Goal: Entertainment & Leisure: Consume media (video, audio)

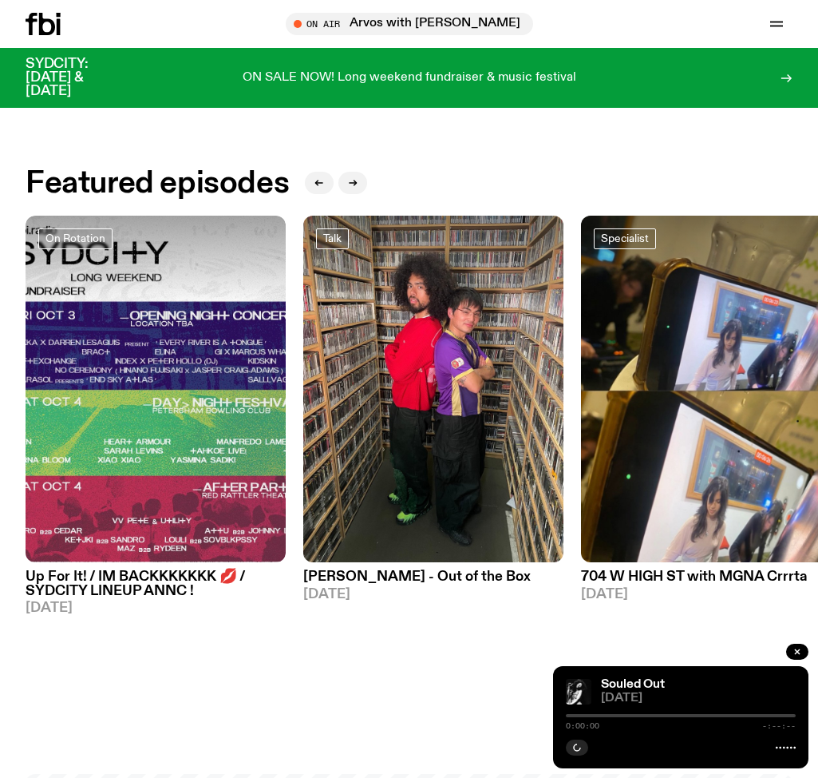
scroll to position [946, 0]
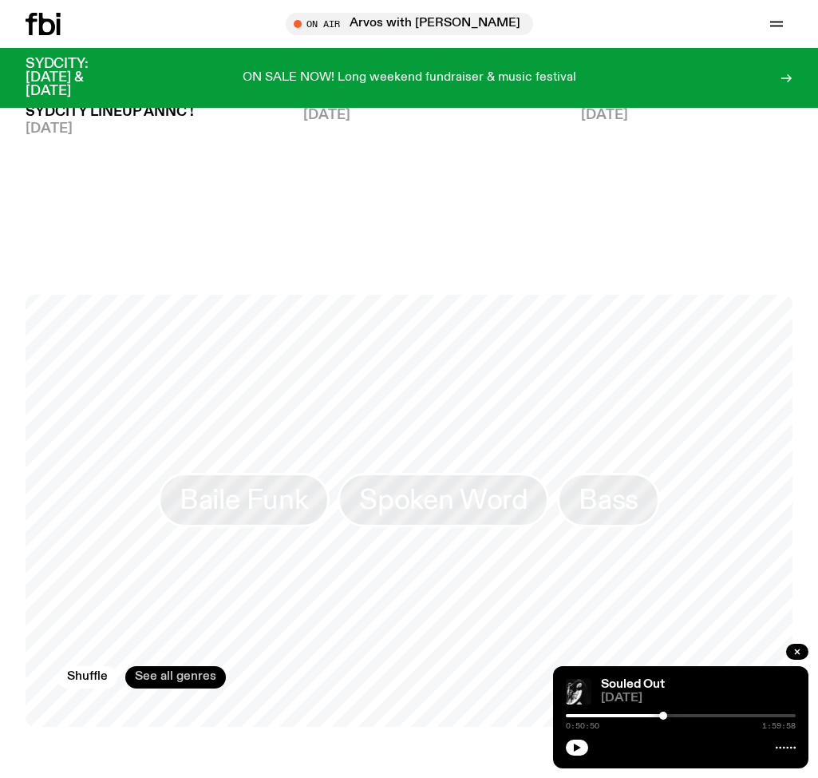
click at [177, 666] on link "See all genres" at bounding box center [175, 677] width 101 height 22
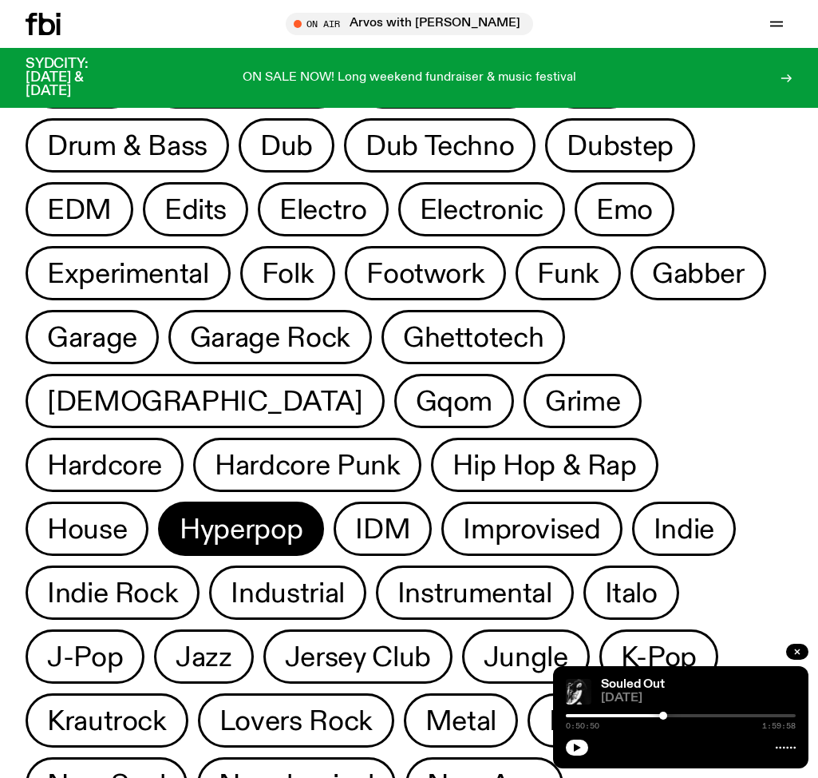
scroll to position [467, 0]
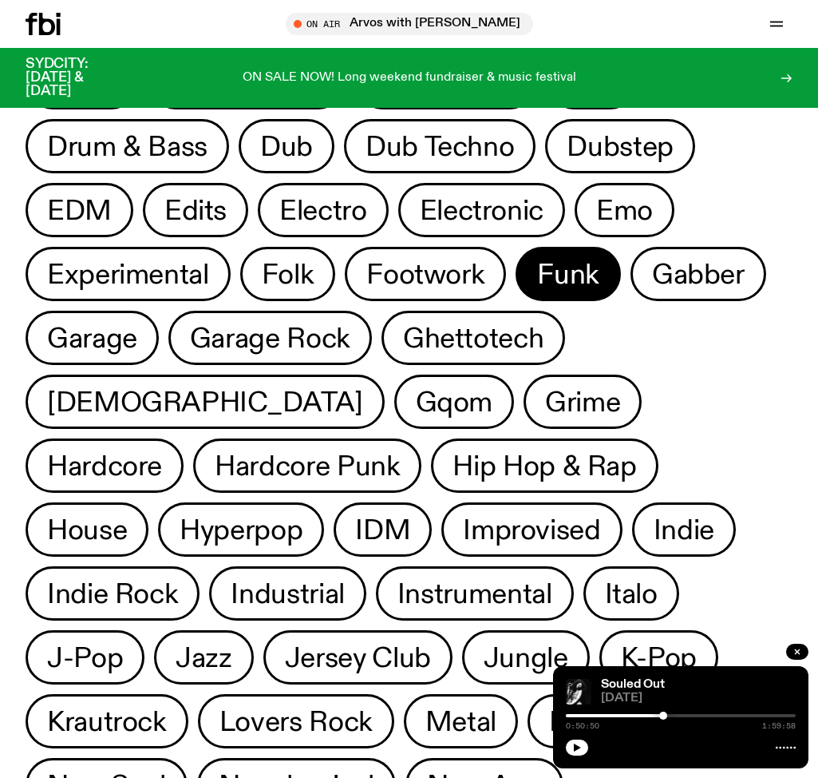
click at [537, 269] on span "Funk" at bounding box center [568, 274] width 62 height 31
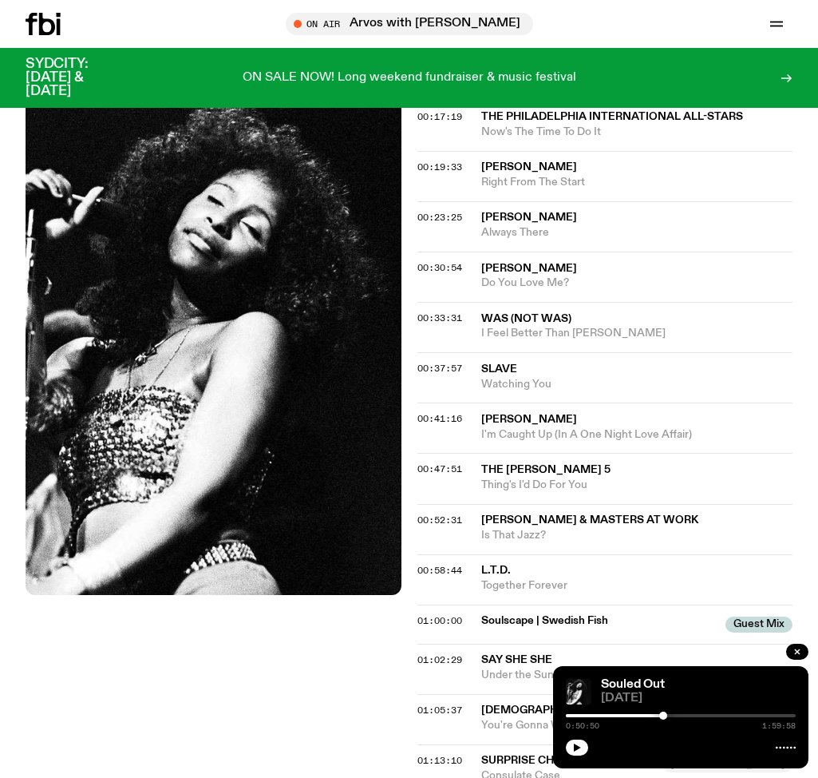
scroll to position [228, 0]
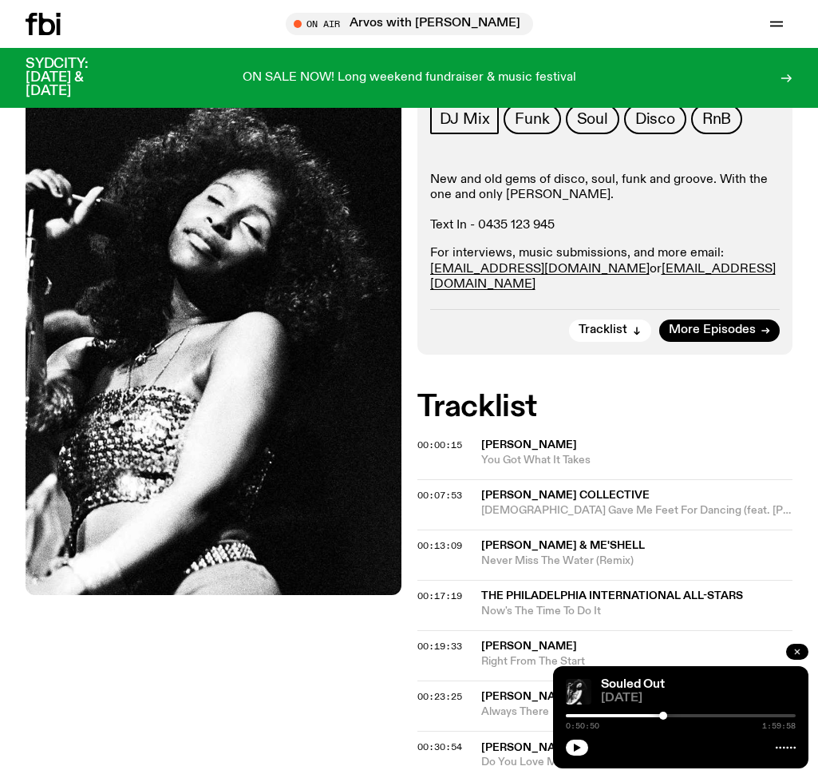
click at [798, 653] on icon "button" at bounding box center [798, 652] width 10 height 10
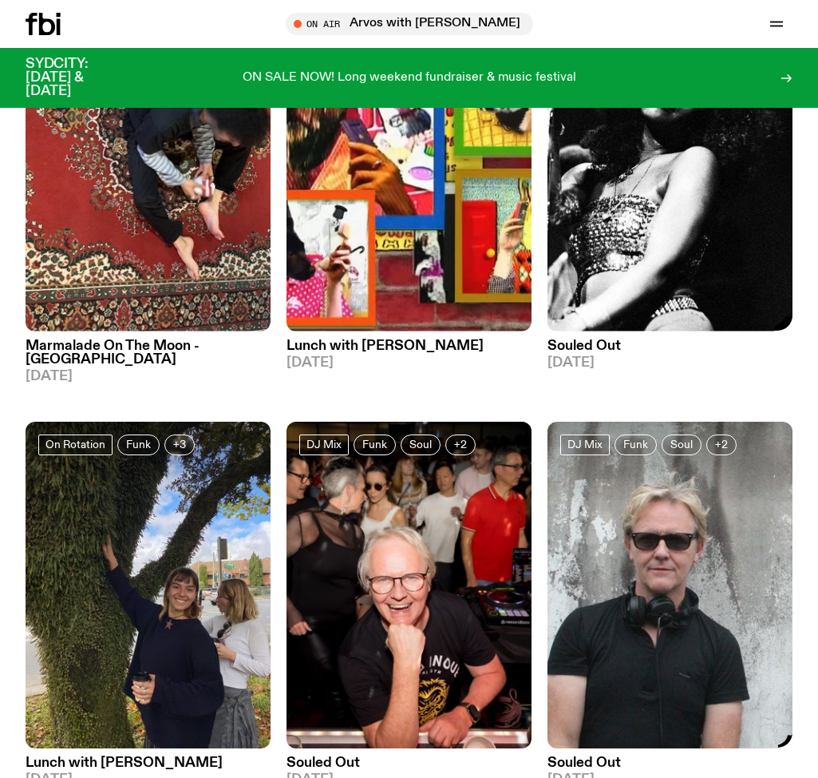
scroll to position [227, 0]
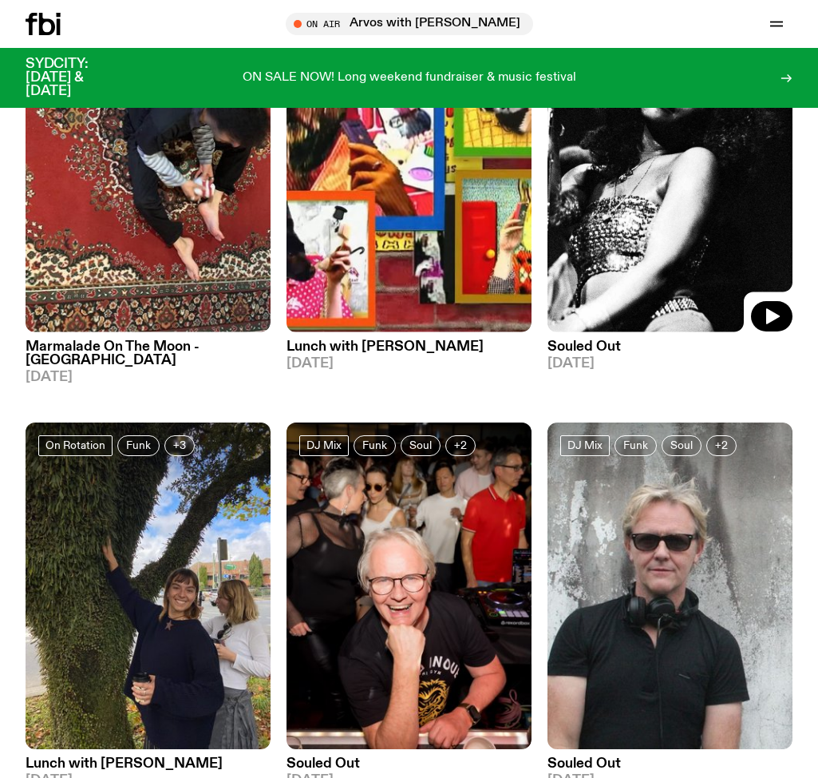
click at [650, 259] on img at bounding box center [670, 168] width 245 height 327
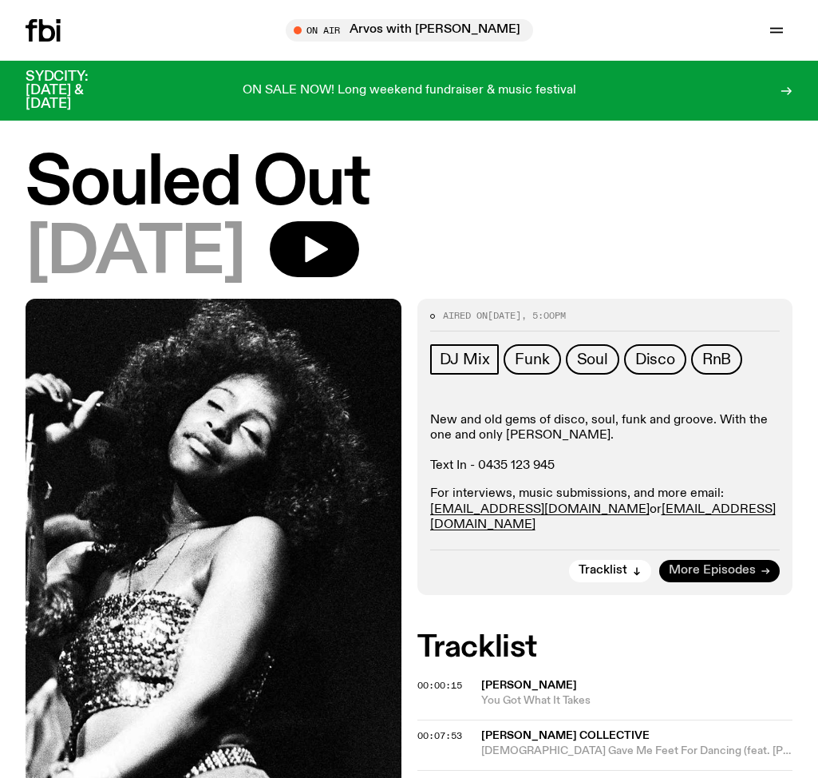
click at [760, 560] on link "More Episodes" at bounding box center [719, 571] width 121 height 22
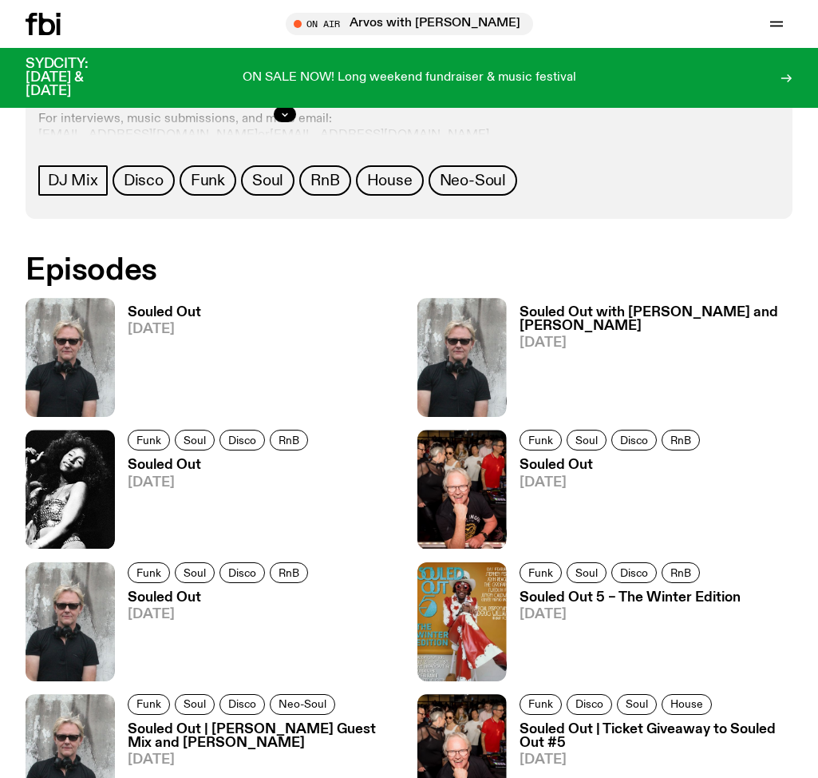
scroll to position [707, 0]
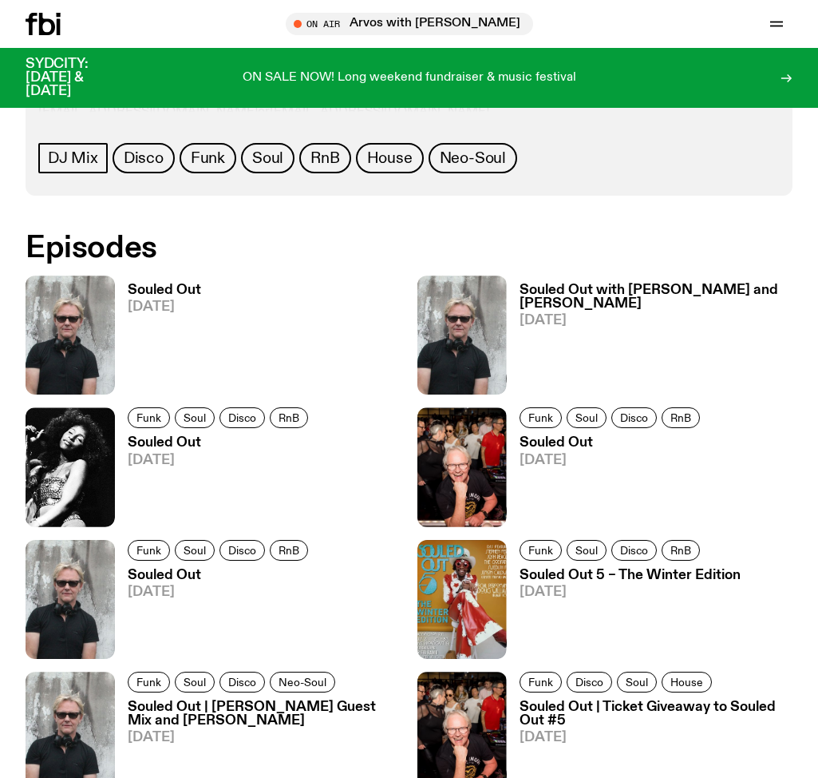
click at [184, 299] on link "Souled Out [DATE]" at bounding box center [158, 338] width 86 height 111
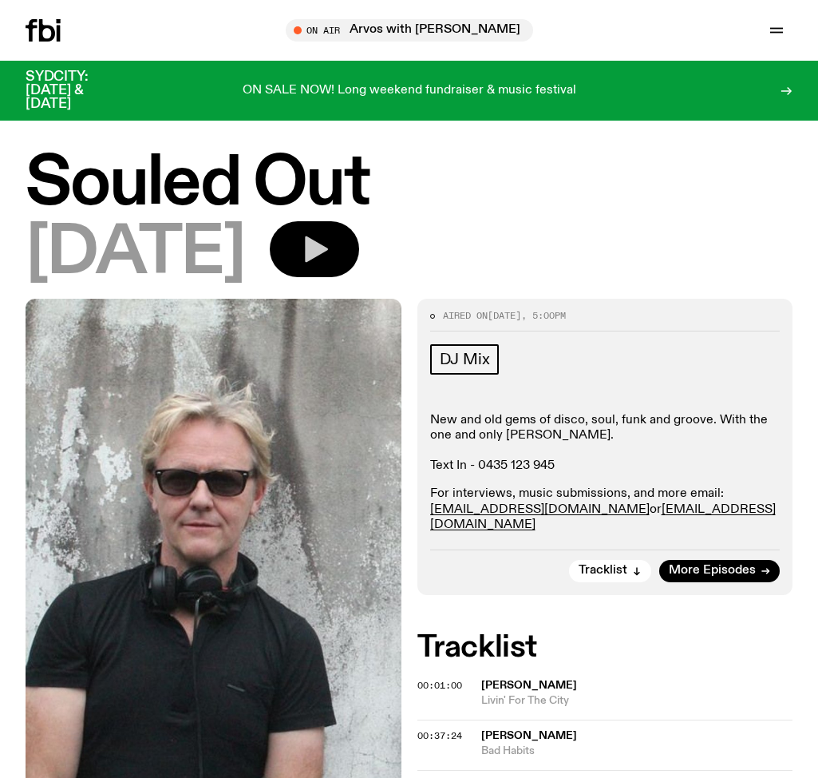
click at [328, 253] on icon "button" at bounding box center [316, 249] width 23 height 26
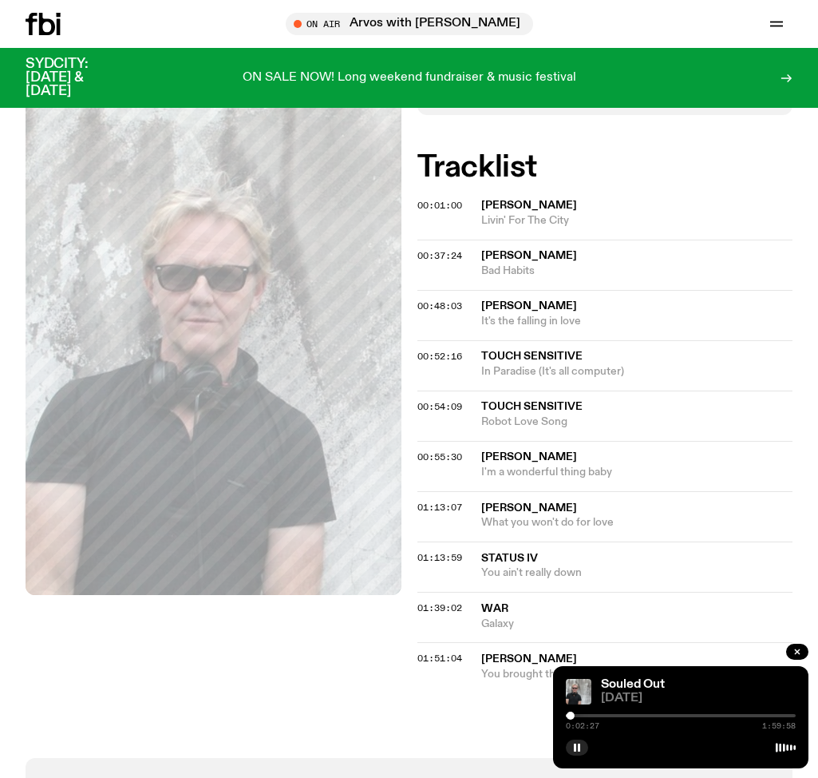
scroll to position [228, 0]
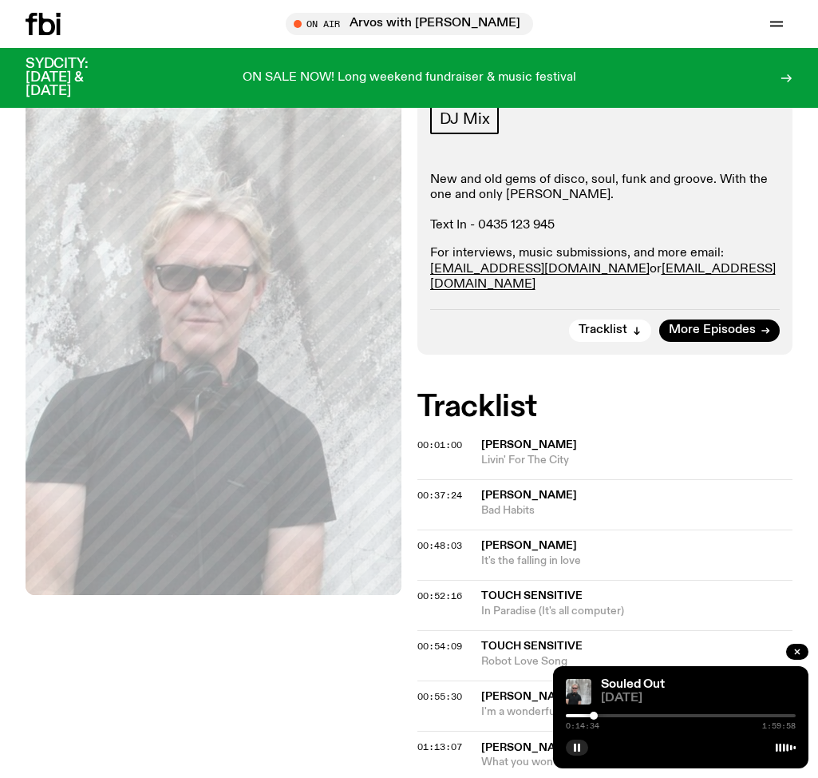
click at [599, 715] on div at bounding box center [681, 715] width 230 height 3
click at [595, 715] on div at bounding box center [595, 715] width 8 height 8
click at [577, 747] on icon "button" at bounding box center [577, 748] width 10 height 10
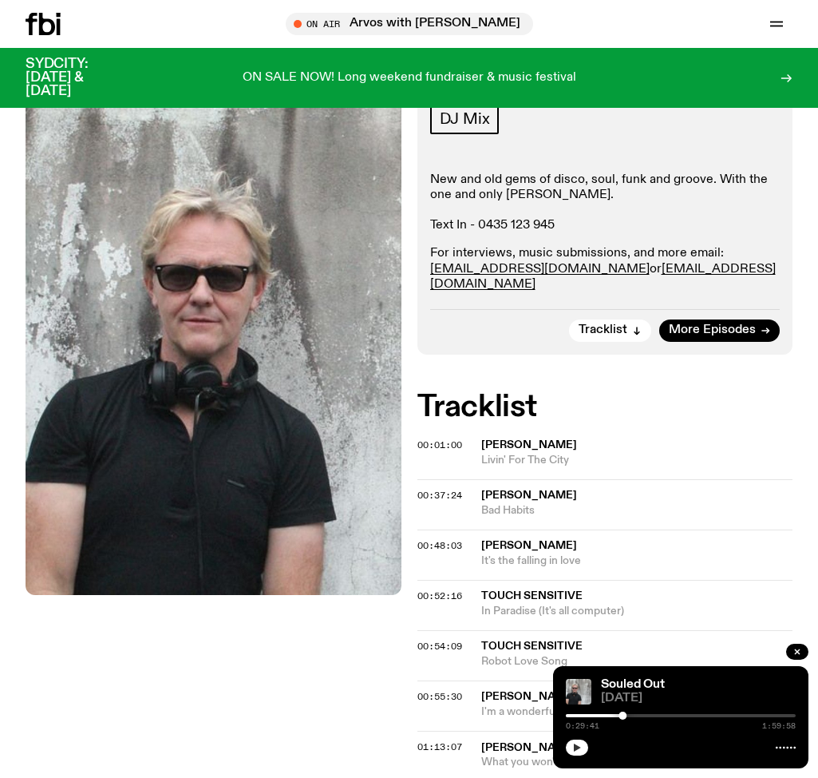
click at [573, 743] on icon "button" at bounding box center [577, 748] width 10 height 10
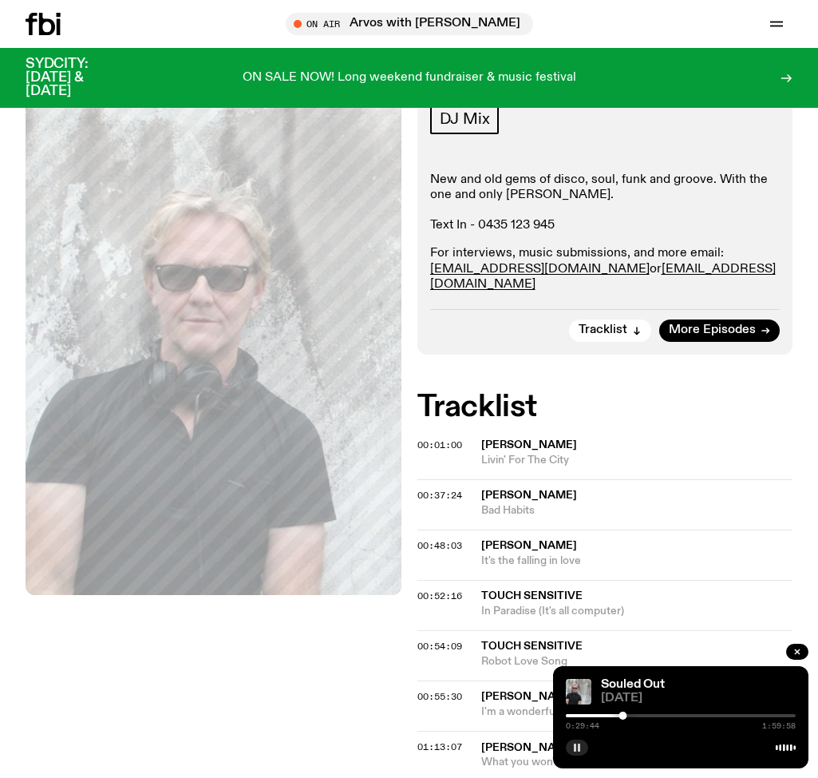
click at [580, 743] on icon "button" at bounding box center [577, 748] width 10 height 10
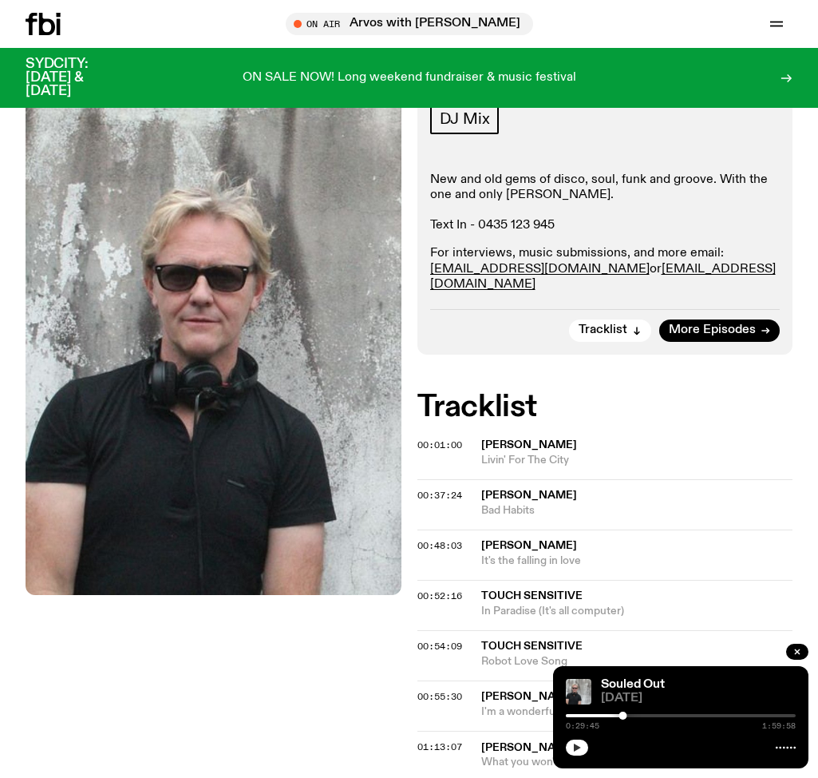
click at [573, 747] on icon "button" at bounding box center [577, 748] width 10 height 10
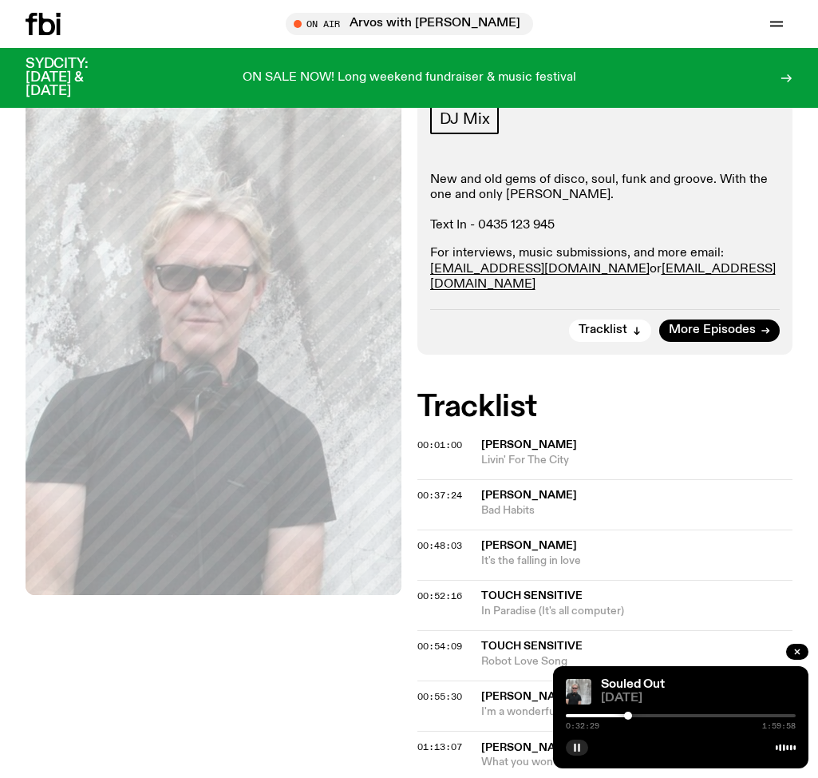
click at [628, 715] on div at bounding box center [628, 715] width 8 height 8
click at [632, 714] on div at bounding box center [632, 715] width 8 height 8
click at [637, 715] on div at bounding box center [681, 715] width 230 height 3
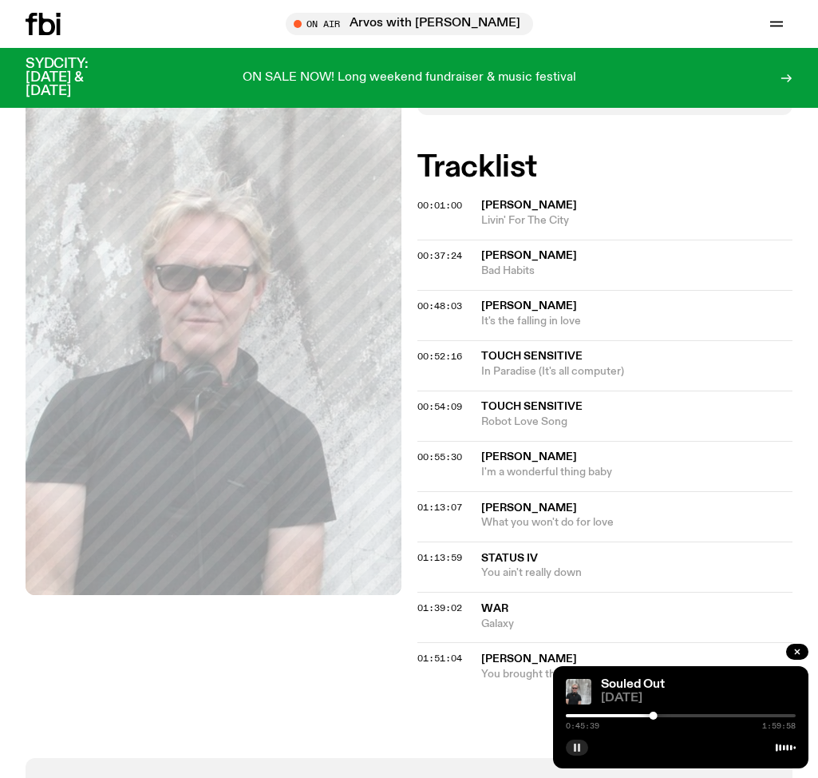
click at [579, 748] on rect "button" at bounding box center [579, 747] width 2 height 8
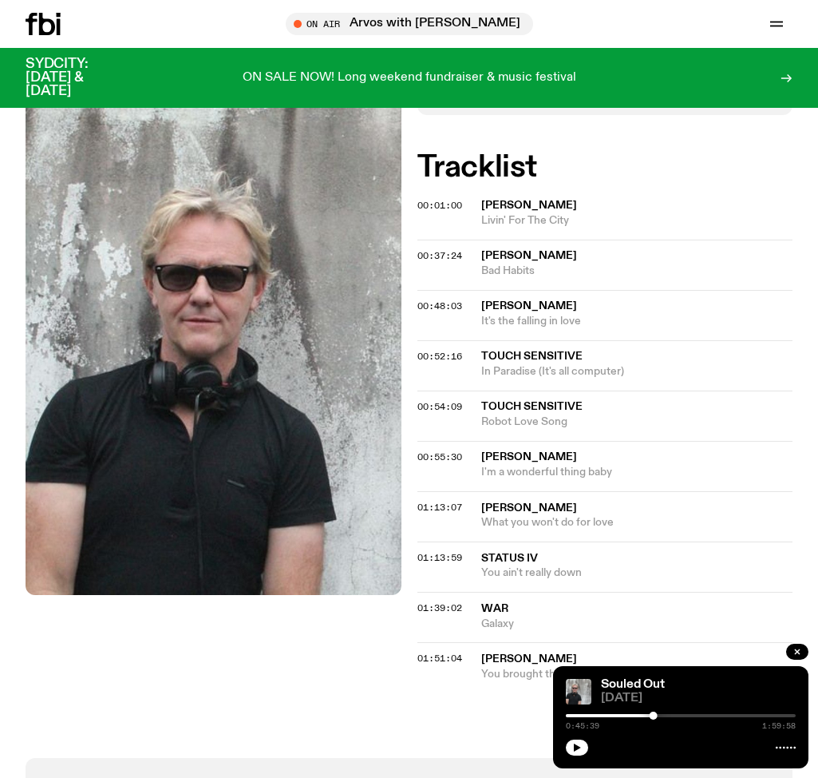
drag, startPoint x: 576, startPoint y: 747, endPoint x: 546, endPoint y: 738, distance: 30.8
click at [576, 747] on icon "button" at bounding box center [577, 747] width 7 height 8
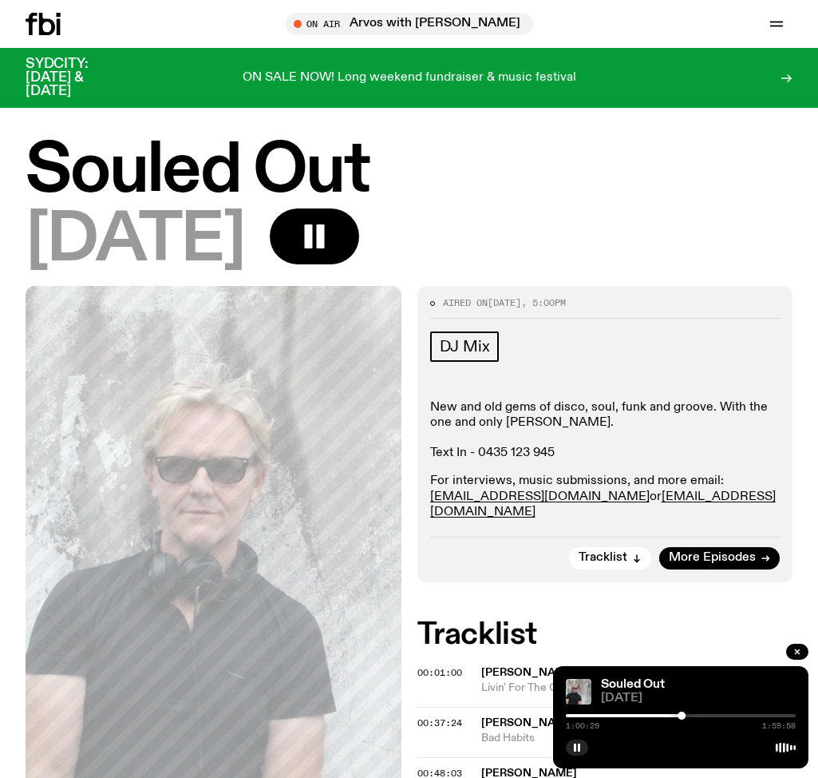
scroll to position [467, 0]
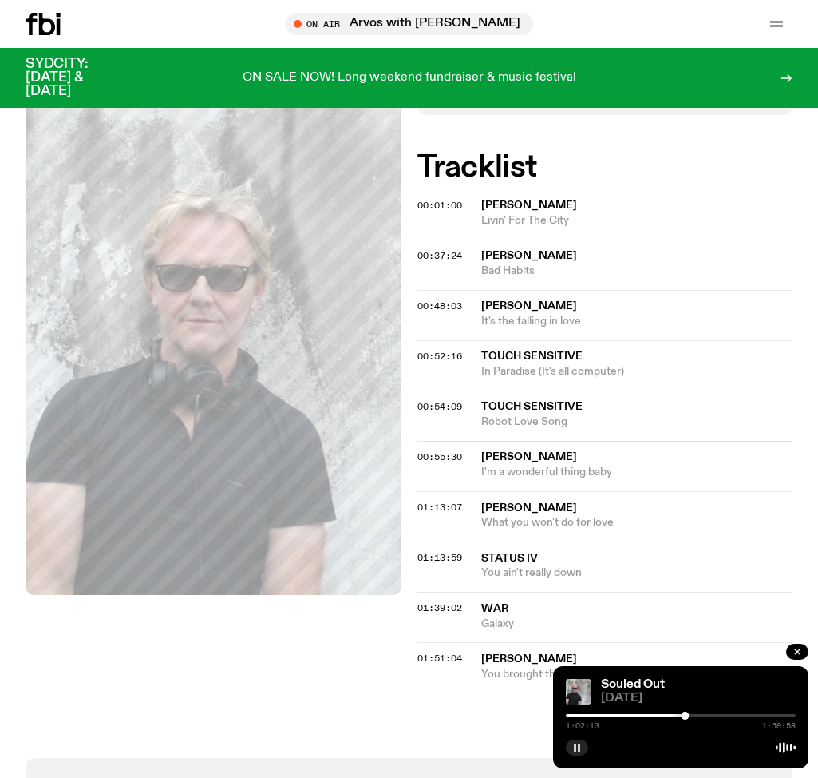
click at [578, 747] on rect "button" at bounding box center [579, 747] width 2 height 8
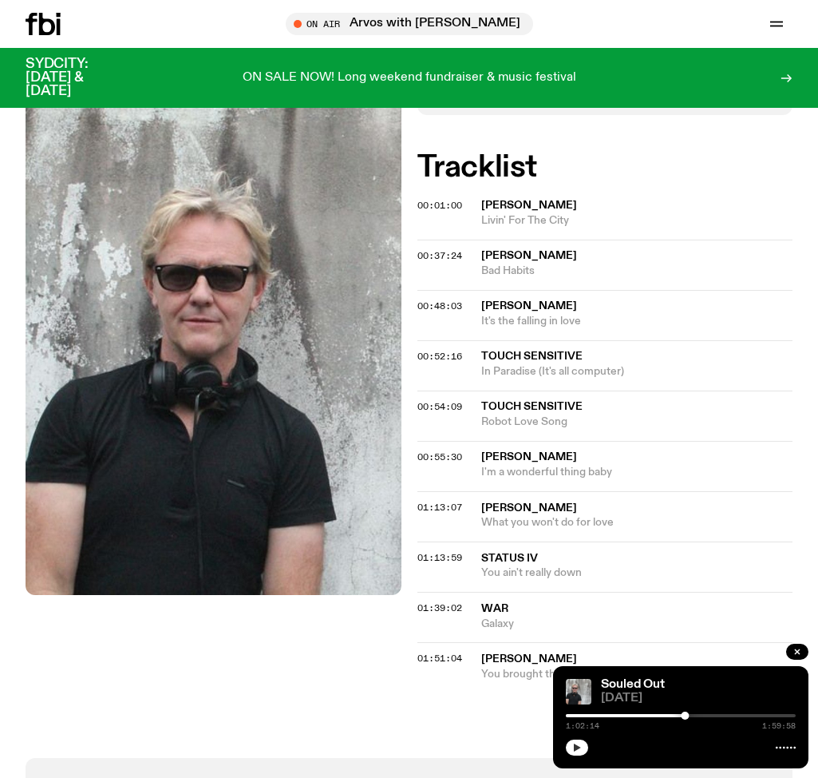
click at [577, 743] on icon "button" at bounding box center [577, 748] width 10 height 10
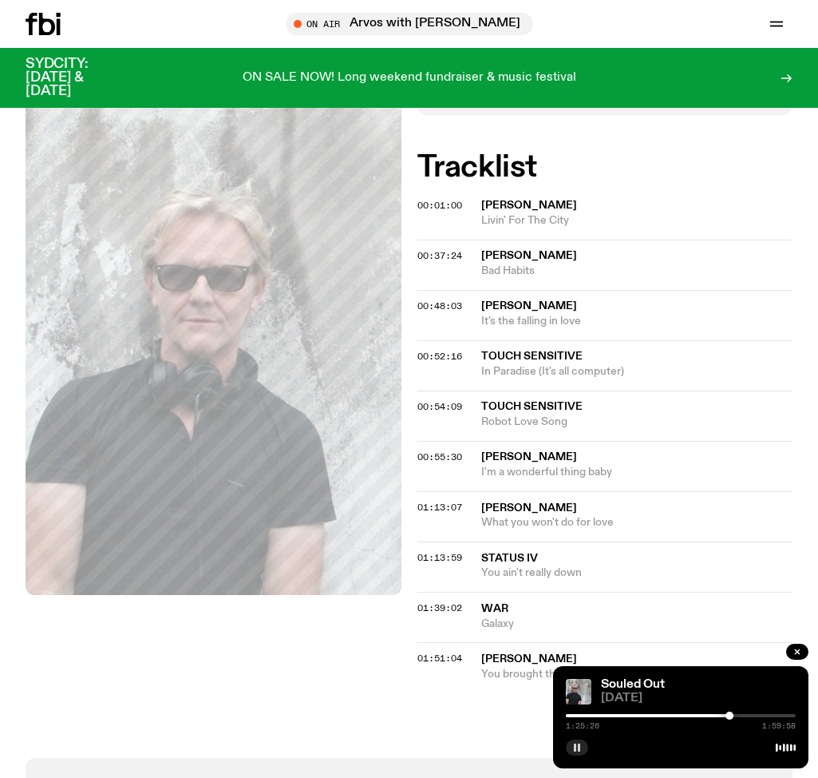
click at [577, 747] on icon "button" at bounding box center [577, 748] width 10 height 10
